Goal: Information Seeking & Learning: Learn about a topic

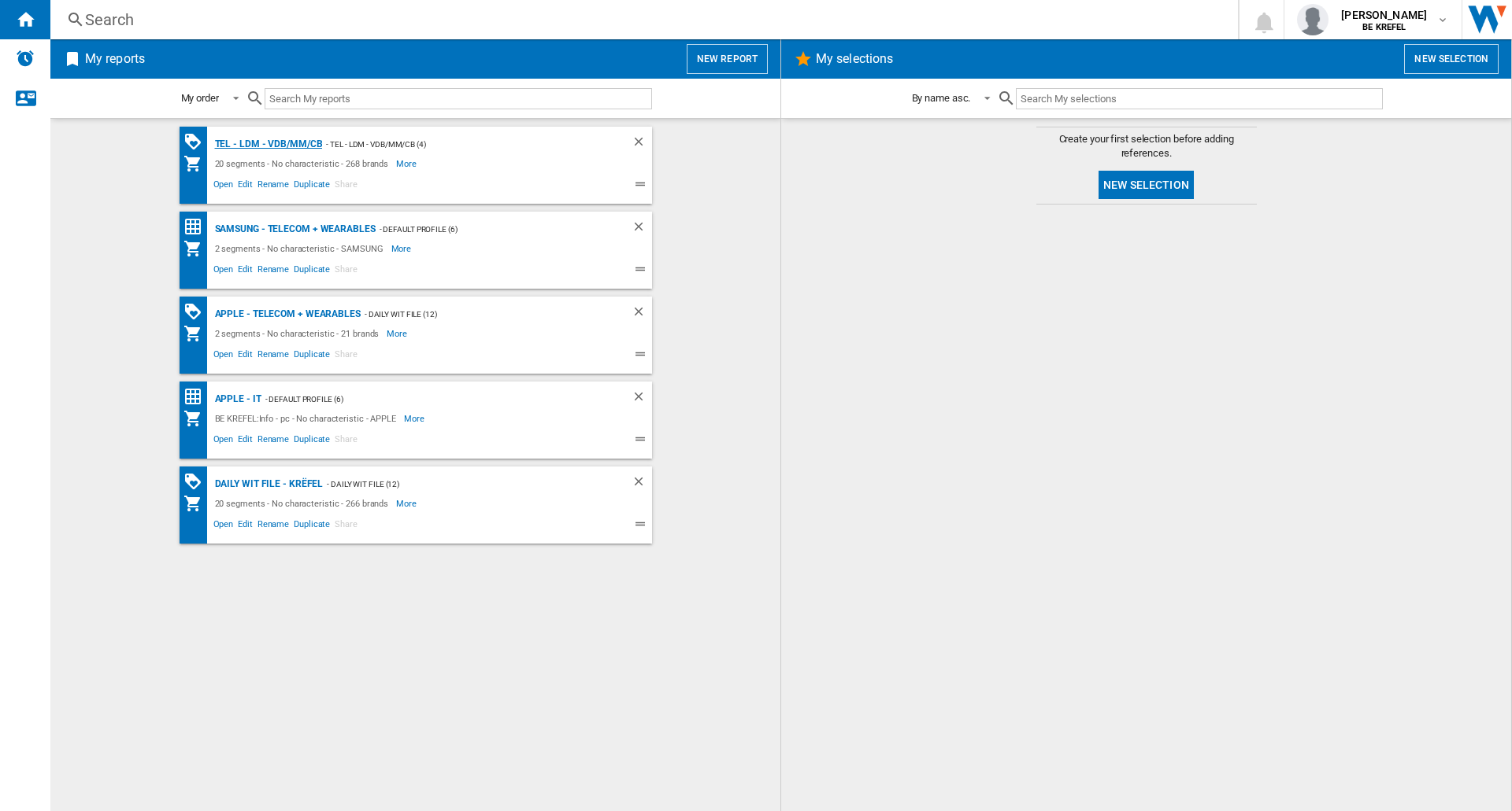
click at [286, 144] on div "TEL - LDM - VDB/MM/CB" at bounding box center [267, 144] width 112 height 20
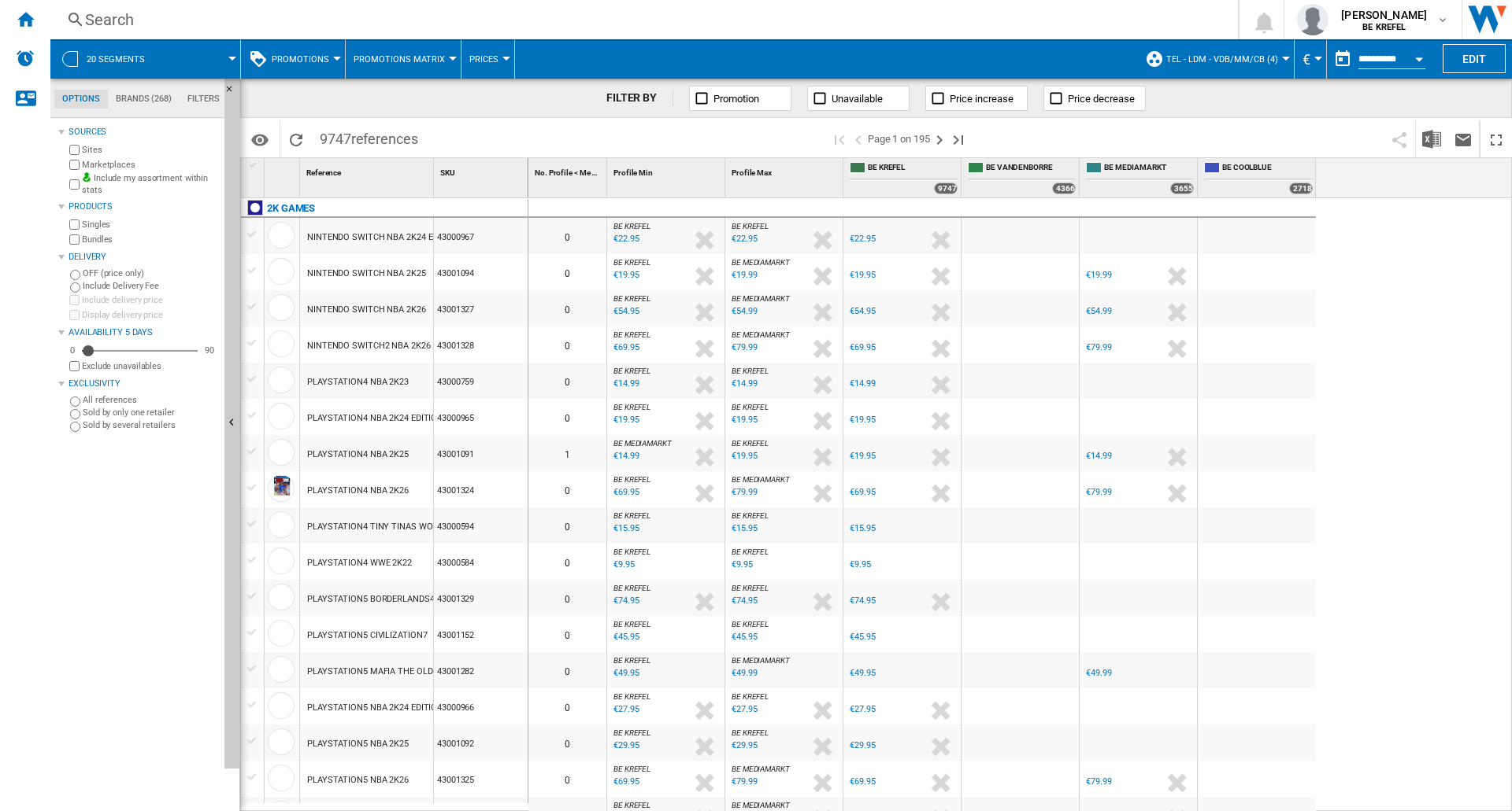
click at [398, 17] on div "Search" at bounding box center [641, 19] width 1112 height 22
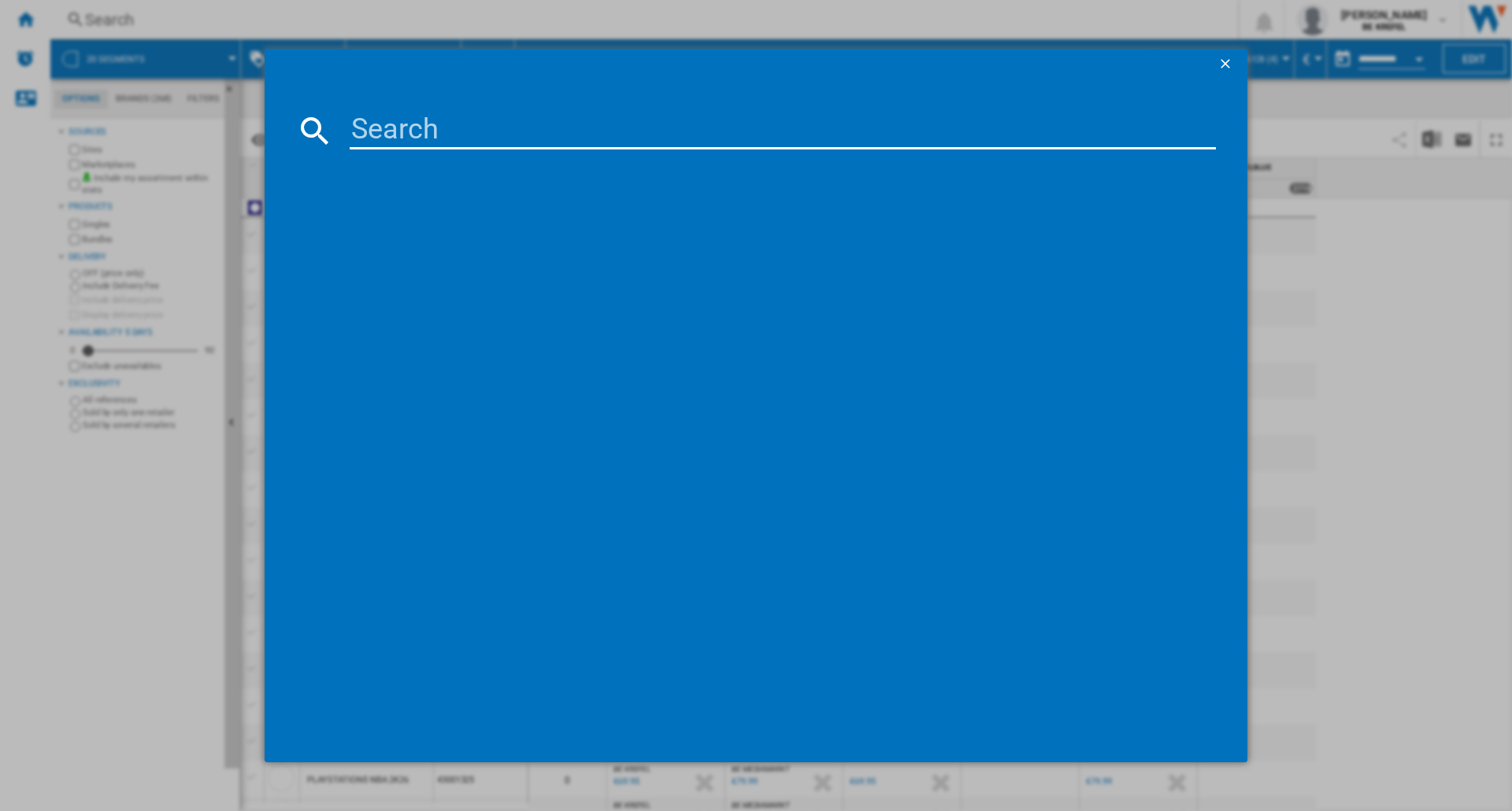
click at [505, 122] on input at bounding box center [782, 130] width 866 height 38
type input "iphone 16"
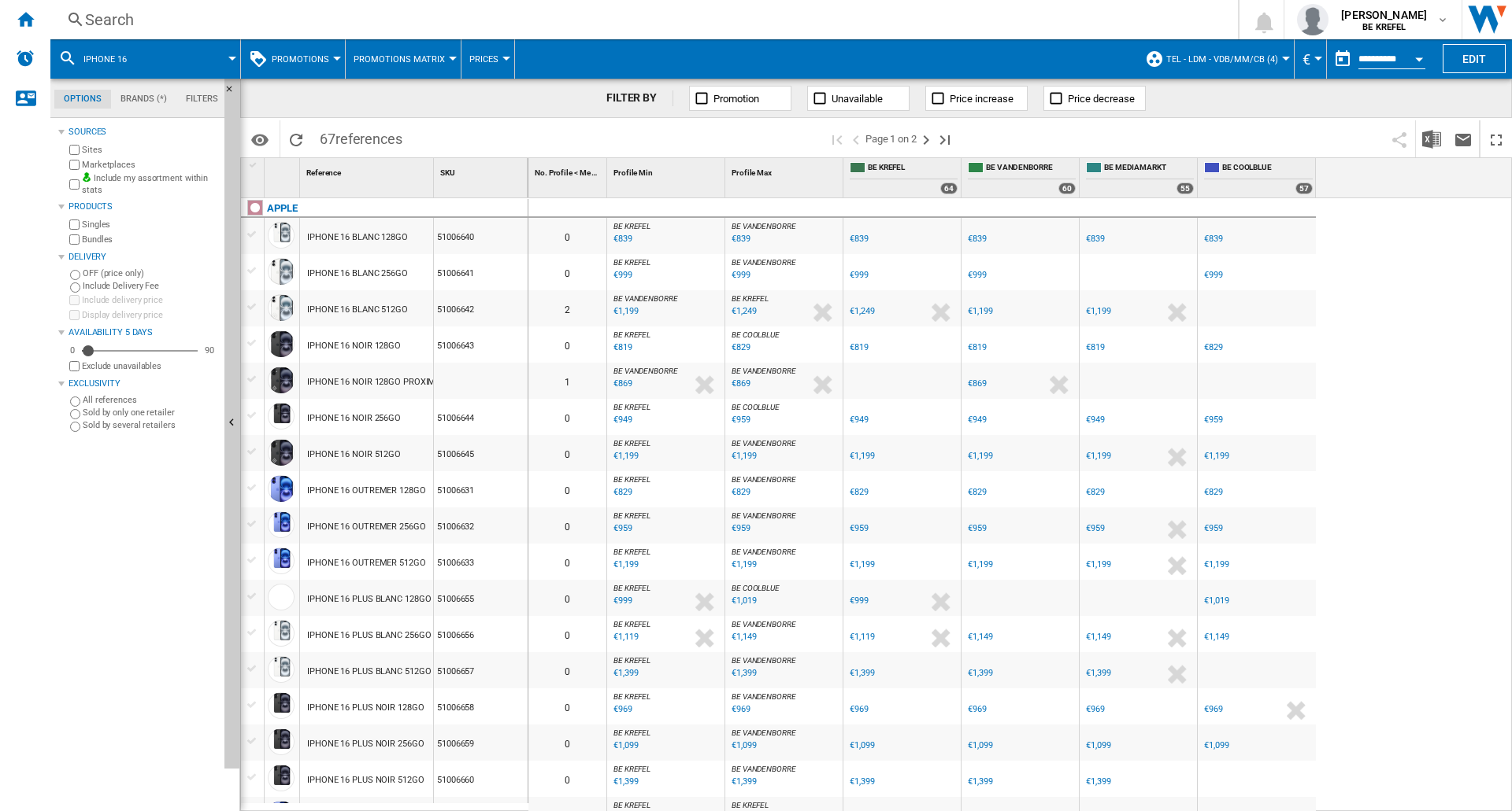
click at [341, 232] on div "IPHONE 16 BLANC 128GO" at bounding box center [357, 237] width 100 height 37
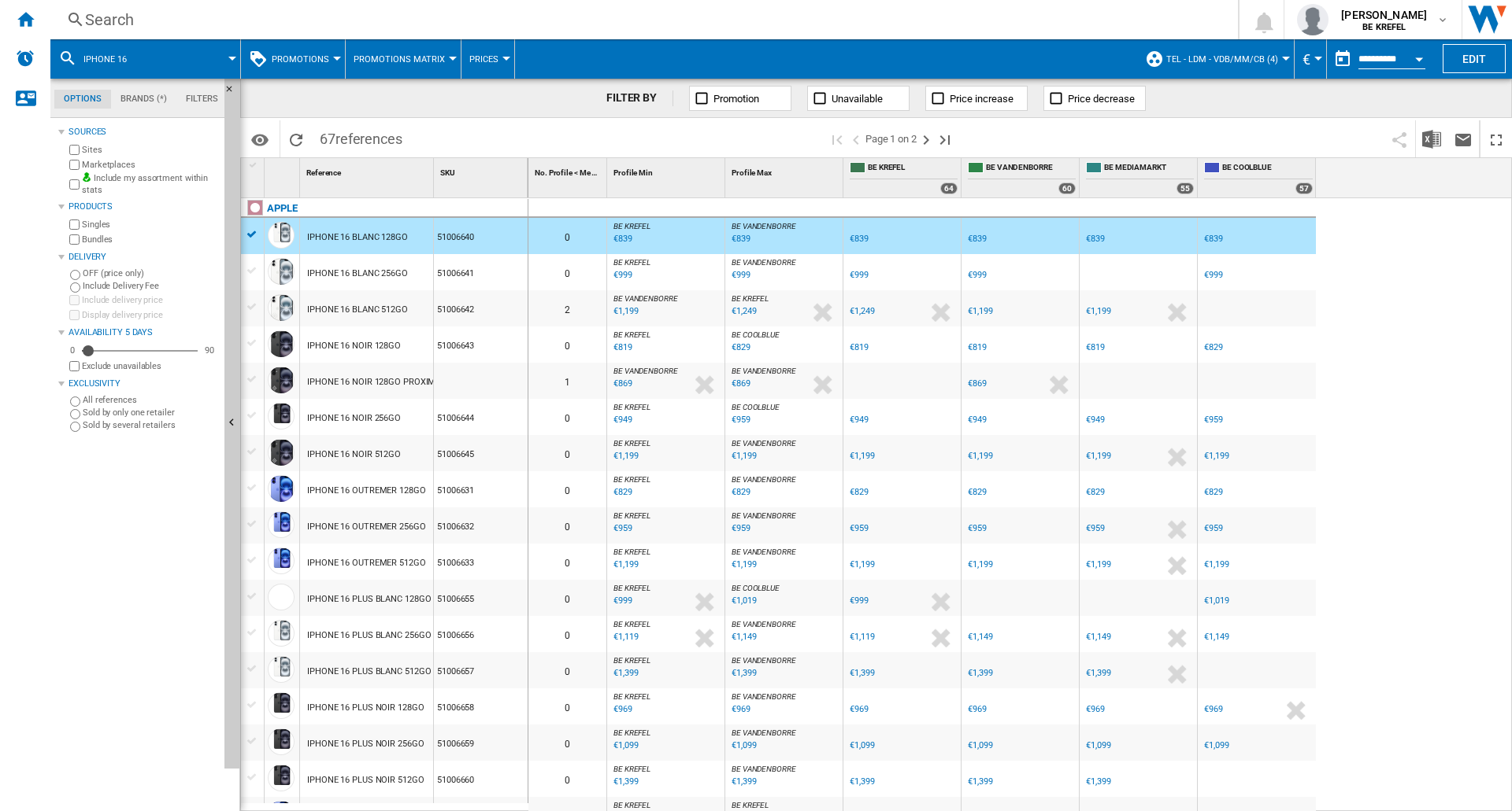
click at [359, 240] on div "IPHONE 16 BLANC 128GO" at bounding box center [357, 237] width 100 height 37
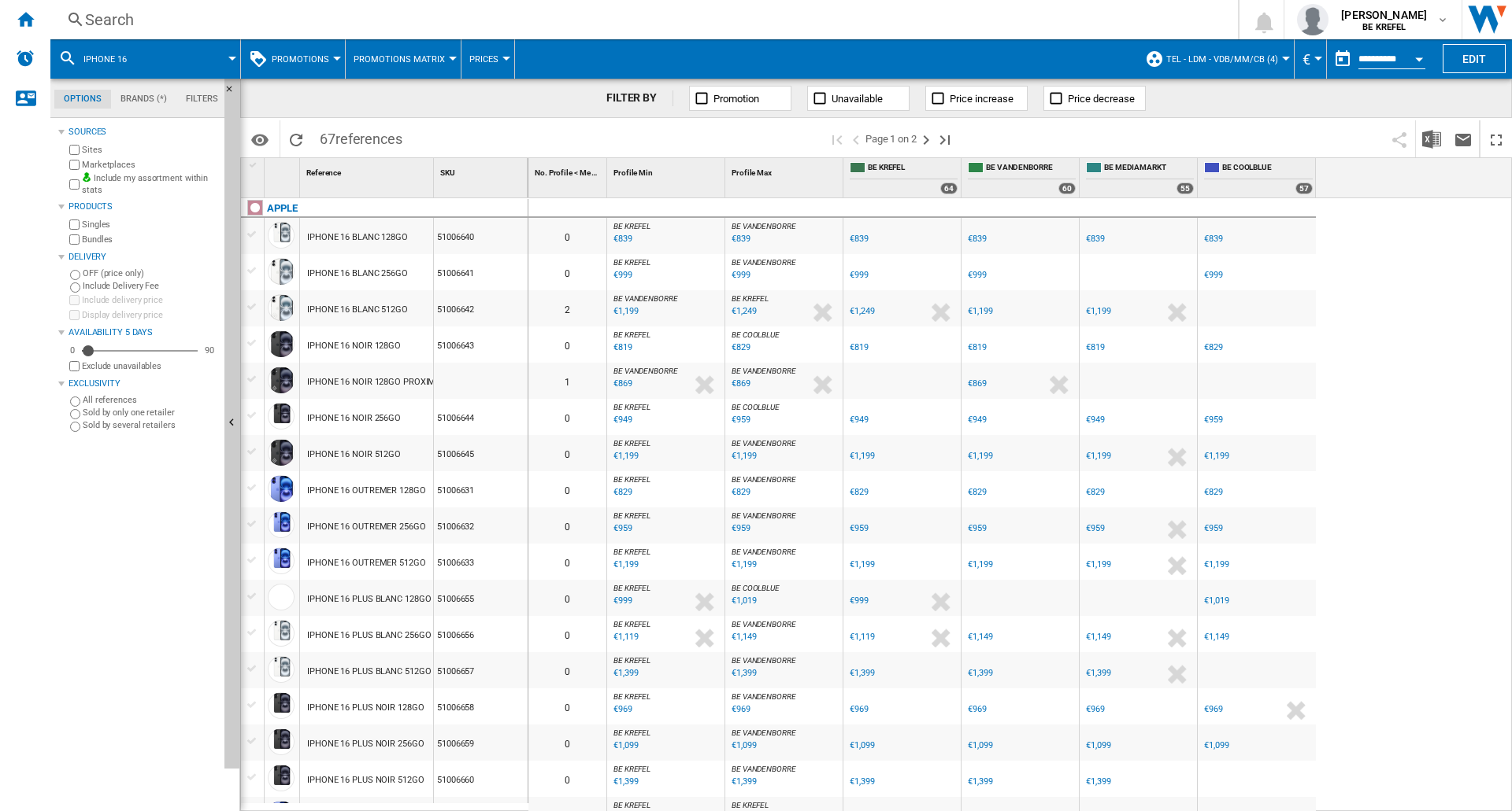
click at [358, 237] on div "IPHONE 16 BLANC 128GO" at bounding box center [357, 237] width 100 height 37
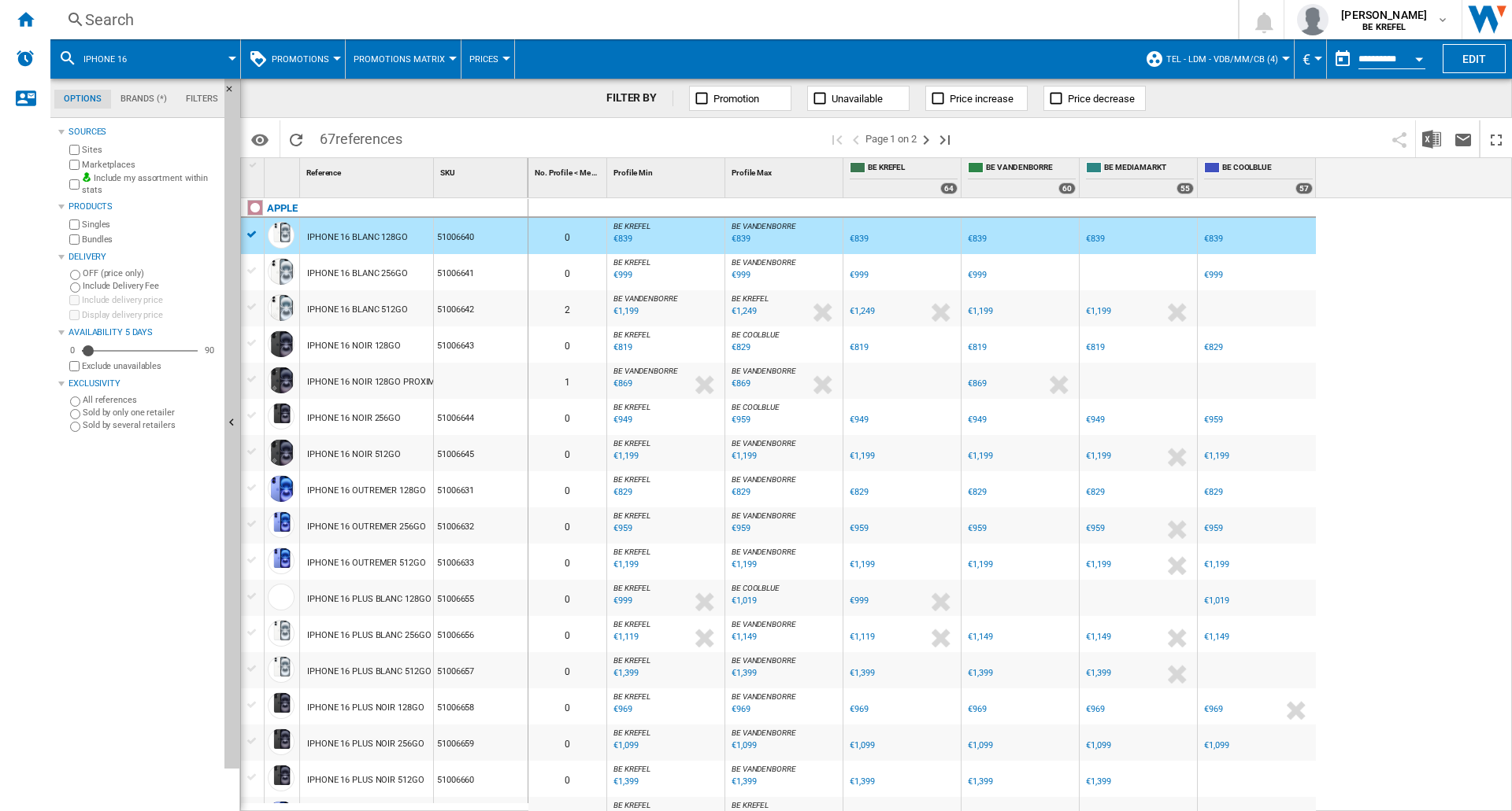
click at [445, 56] on button "Promotions Matrix" at bounding box center [403, 59] width 100 height 39
click at [324, 61] on md-backdrop at bounding box center [756, 406] width 1512 height 811
click at [324, 60] on span "Promotions" at bounding box center [300, 59] width 57 height 10
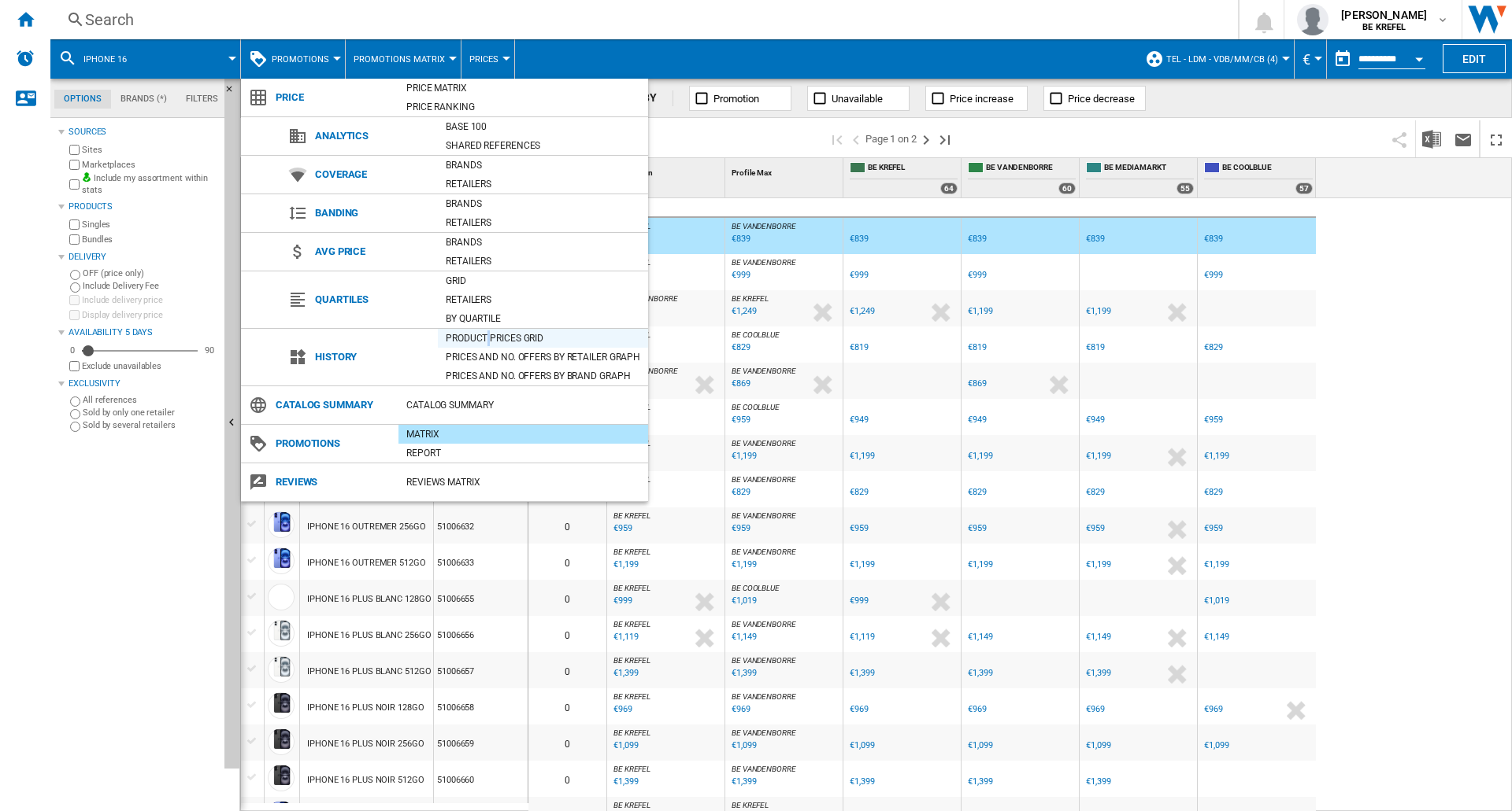
click at [490, 333] on div "Product prices grid" at bounding box center [543, 338] width 210 height 16
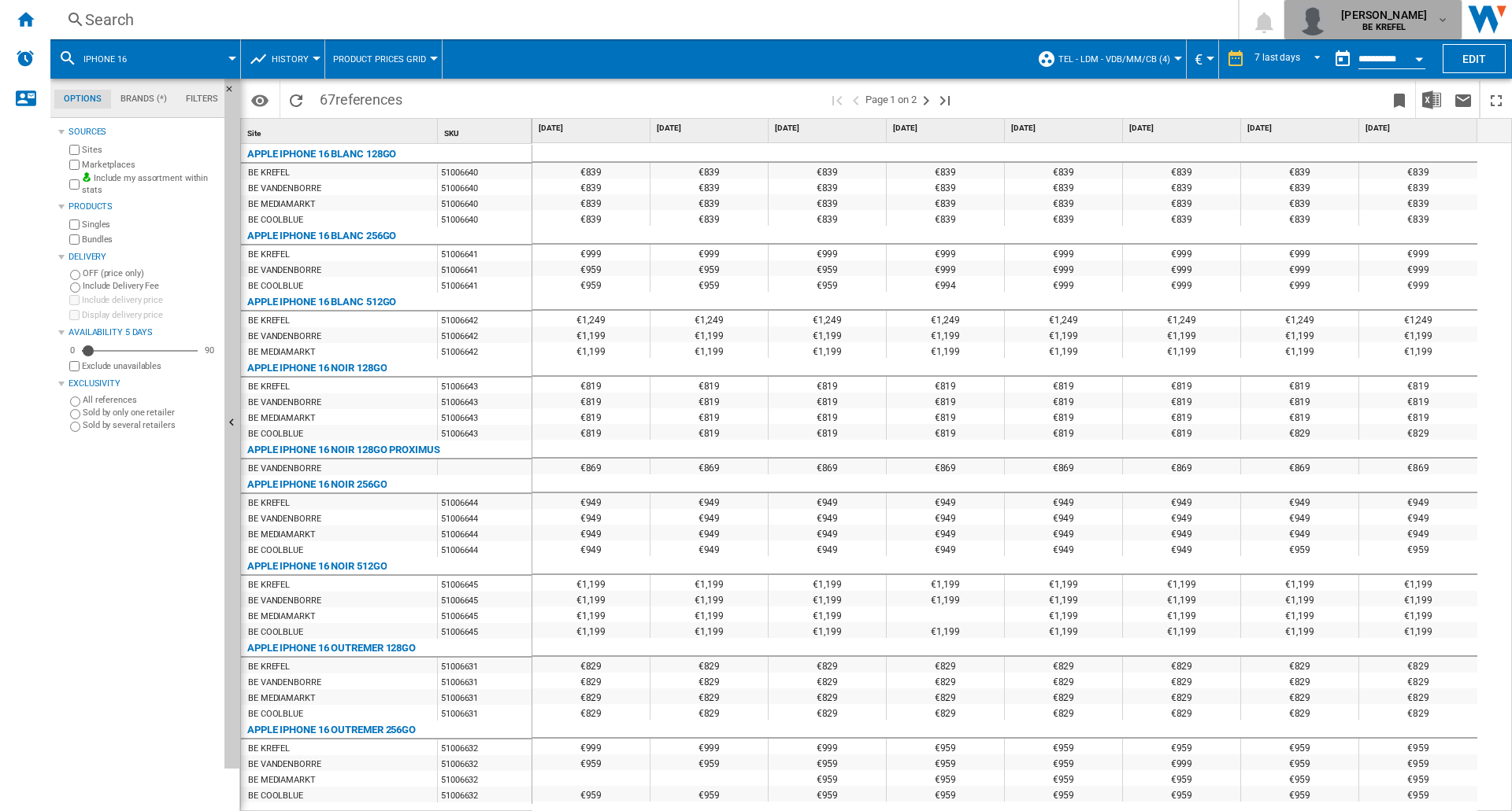
click at [1449, 12] on button "[PERSON_NAME] BE KREFEL" at bounding box center [1372, 20] width 177 height 39
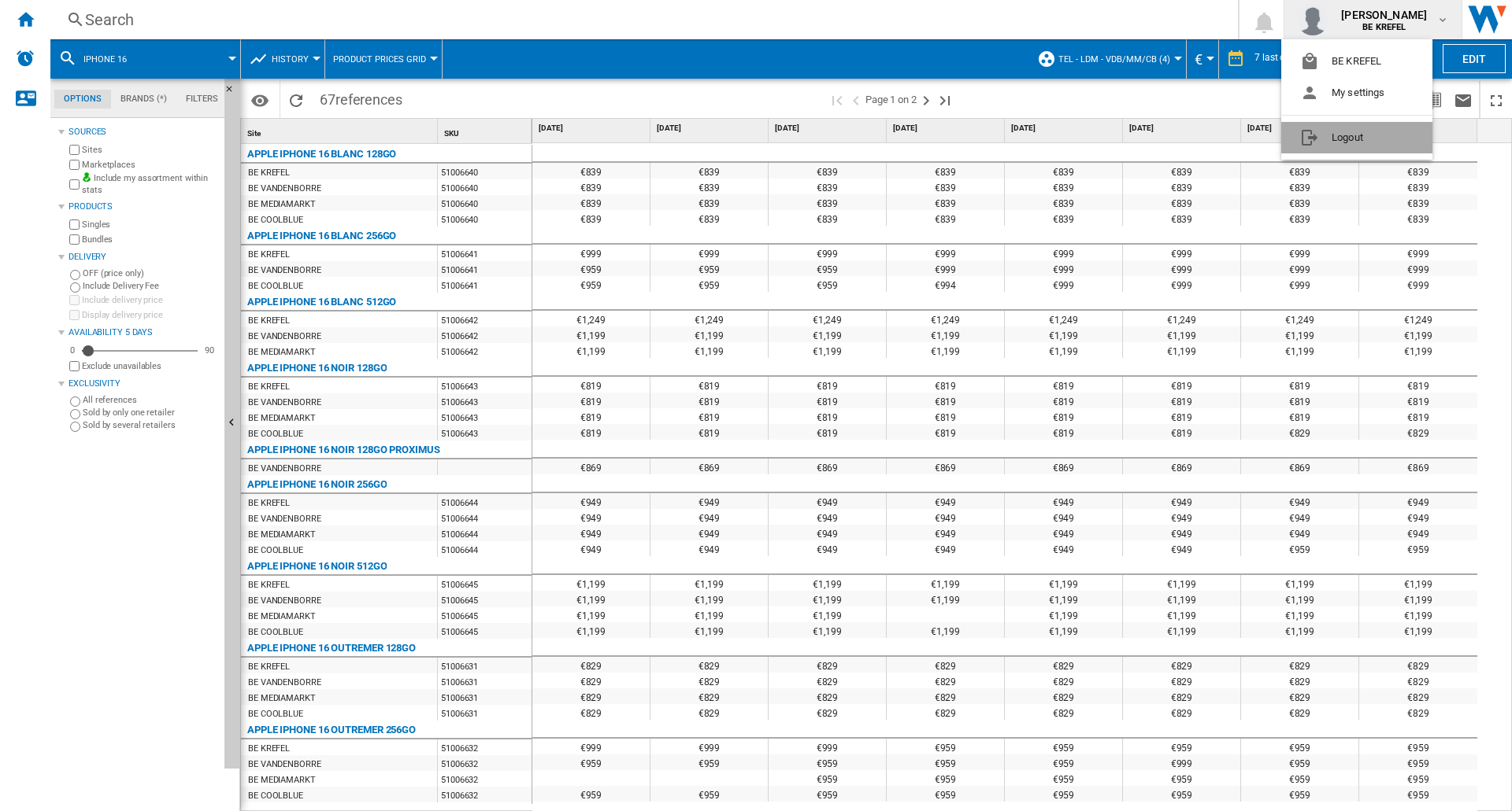
click at [1345, 138] on button "Logout" at bounding box center [1356, 138] width 151 height 32
